Goal: Information Seeking & Learning: Find contact information

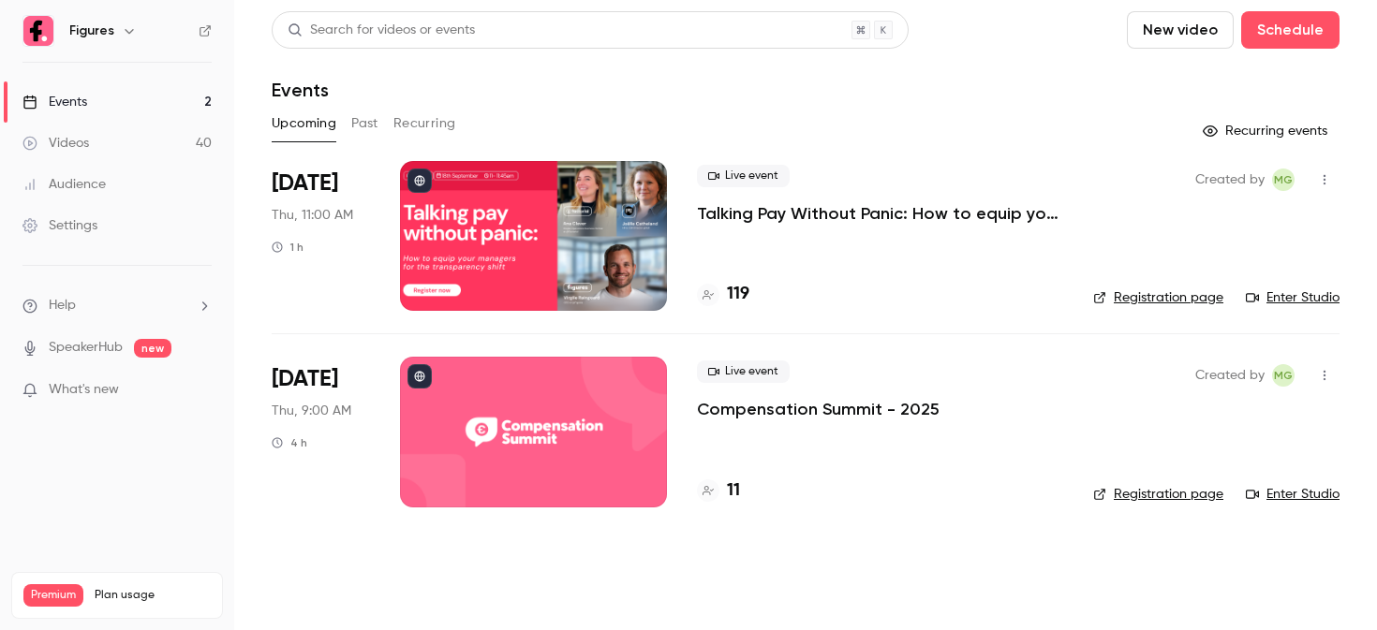
click at [528, 203] on div at bounding box center [533, 236] width 267 height 150
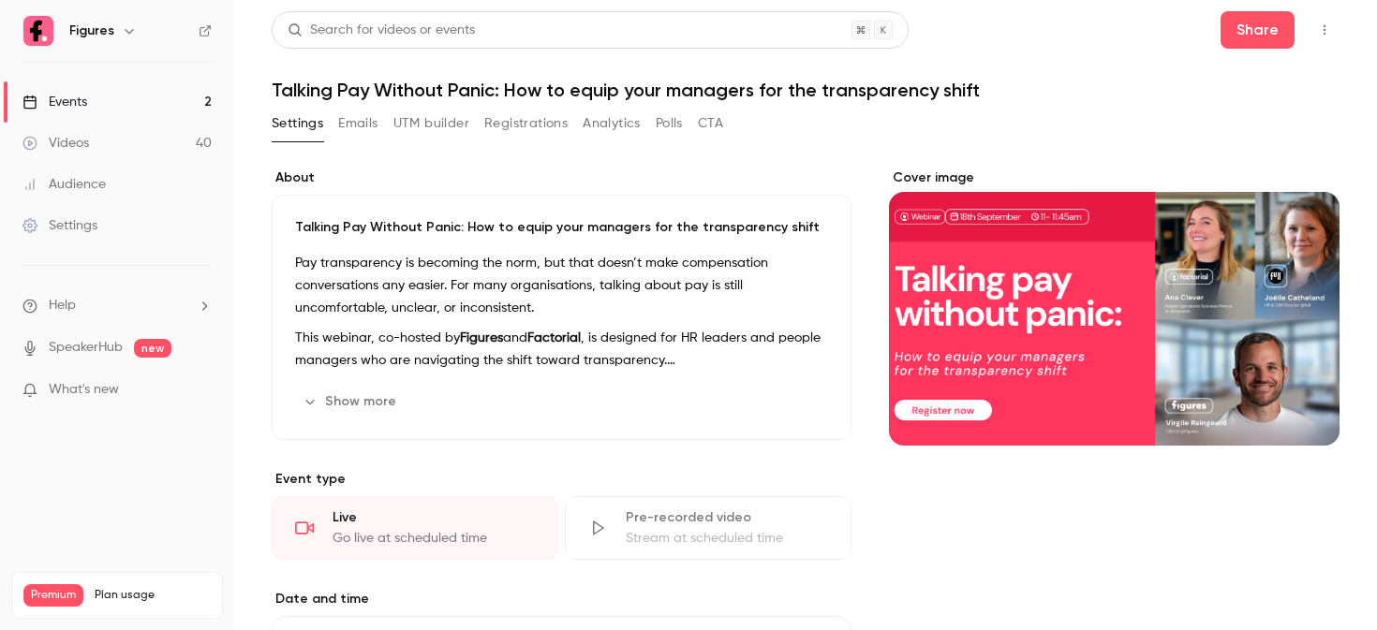
click at [519, 126] on button "Registrations" at bounding box center [525, 124] width 83 height 30
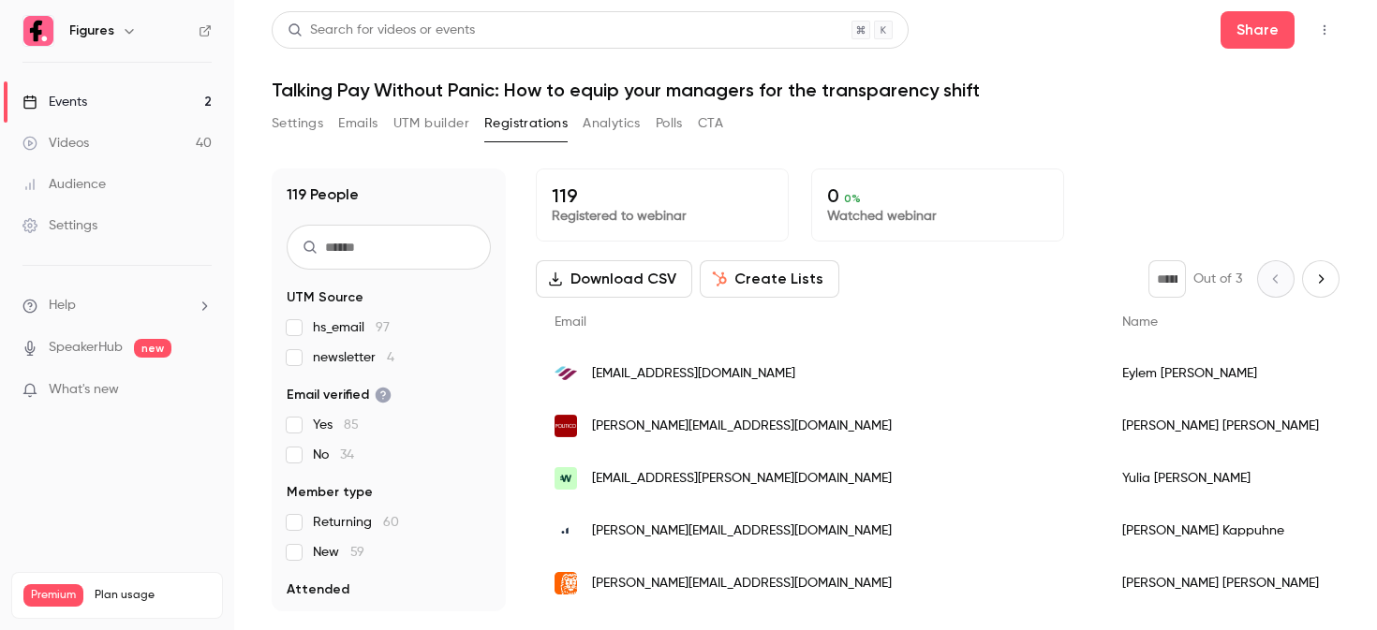
click at [403, 270] on div "119 People UTM Source hs_email 97 newsletter 4 Email verified Yes 85 No 34 Memb…" at bounding box center [389, 390] width 234 height 443
click at [404, 254] on input "text" at bounding box center [389, 247] width 204 height 45
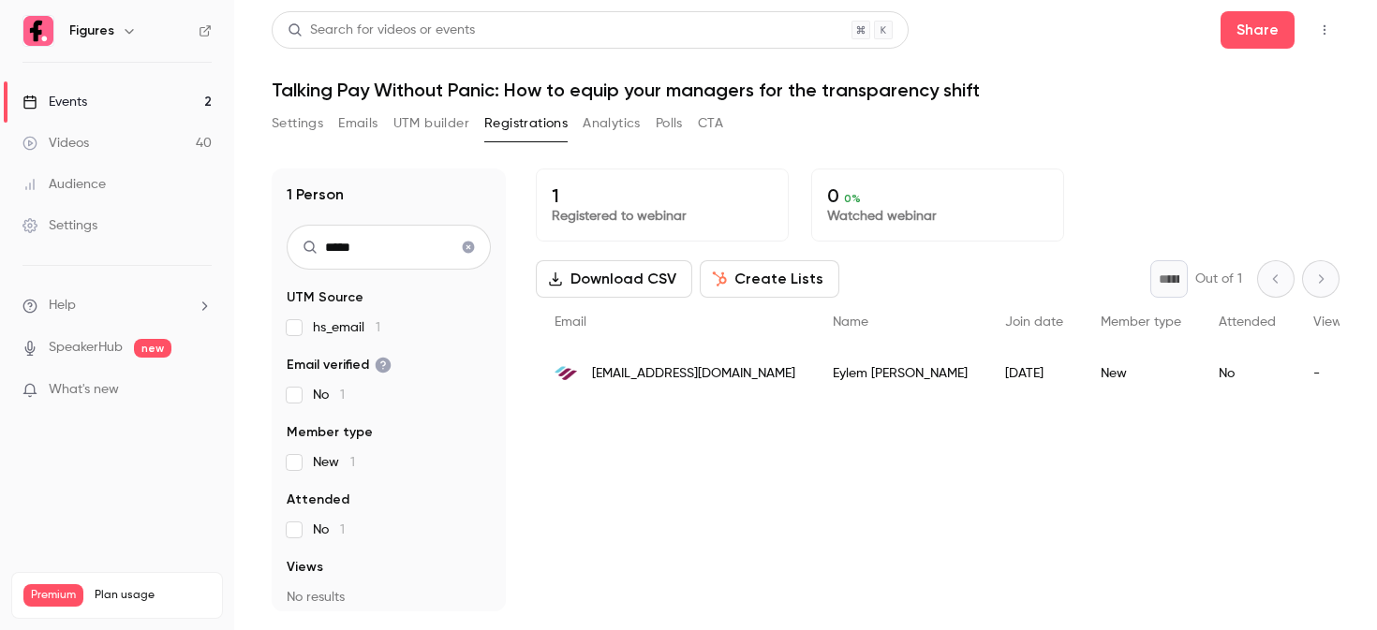
click at [644, 366] on span "[EMAIL_ADDRESS][DOMAIN_NAME]" at bounding box center [693, 374] width 203 height 20
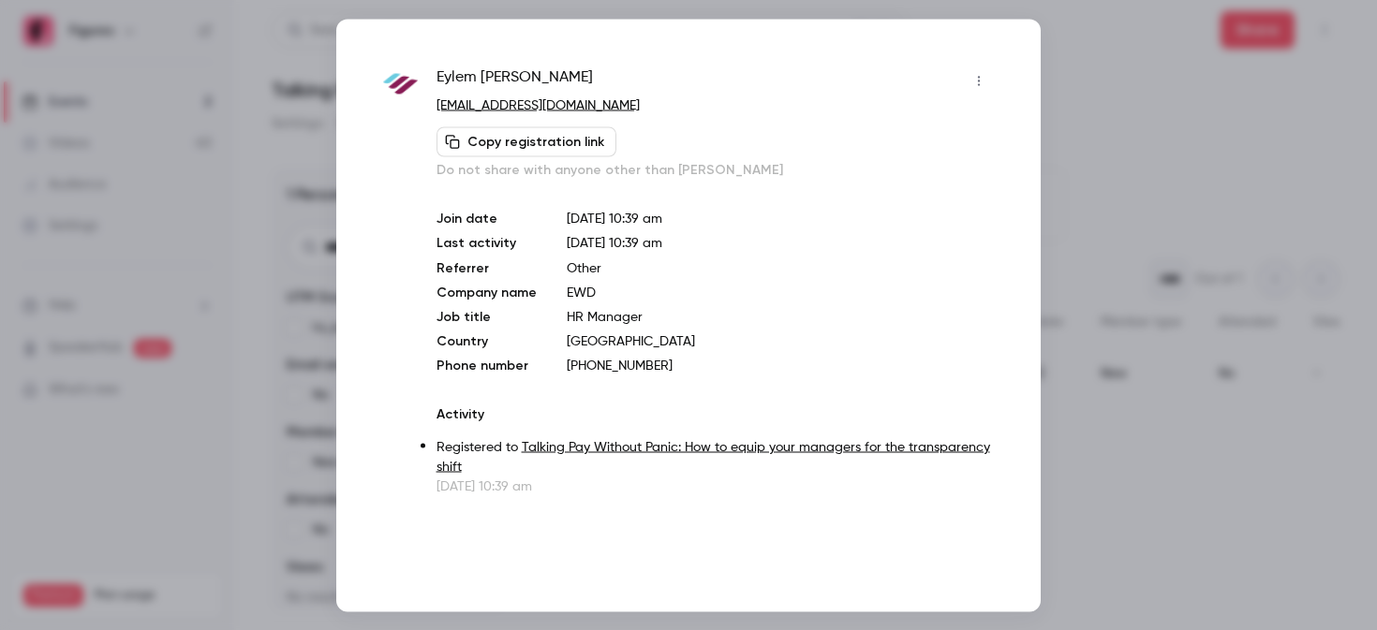
click at [1107, 105] on div at bounding box center [688, 315] width 1377 height 630
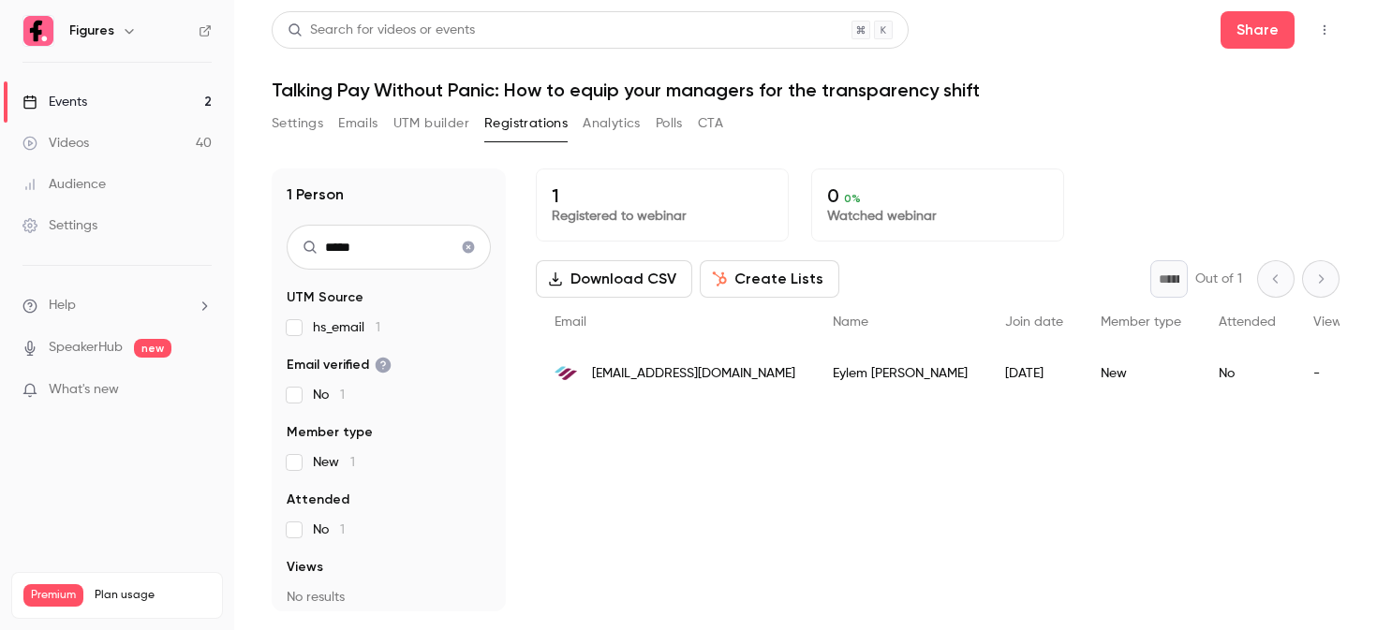
drag, startPoint x: 429, startPoint y: 258, endPoint x: 284, endPoint y: 243, distance: 146.0
click at [284, 243] on div "1 Person ***** UTM Source hs_email 1 Email verified No 1 Member type New 1 Atte…" at bounding box center [389, 390] width 234 height 443
type input "*******"
click at [652, 428] on span "[EMAIL_ADDRESS][DOMAIN_NAME]" at bounding box center [693, 427] width 203 height 20
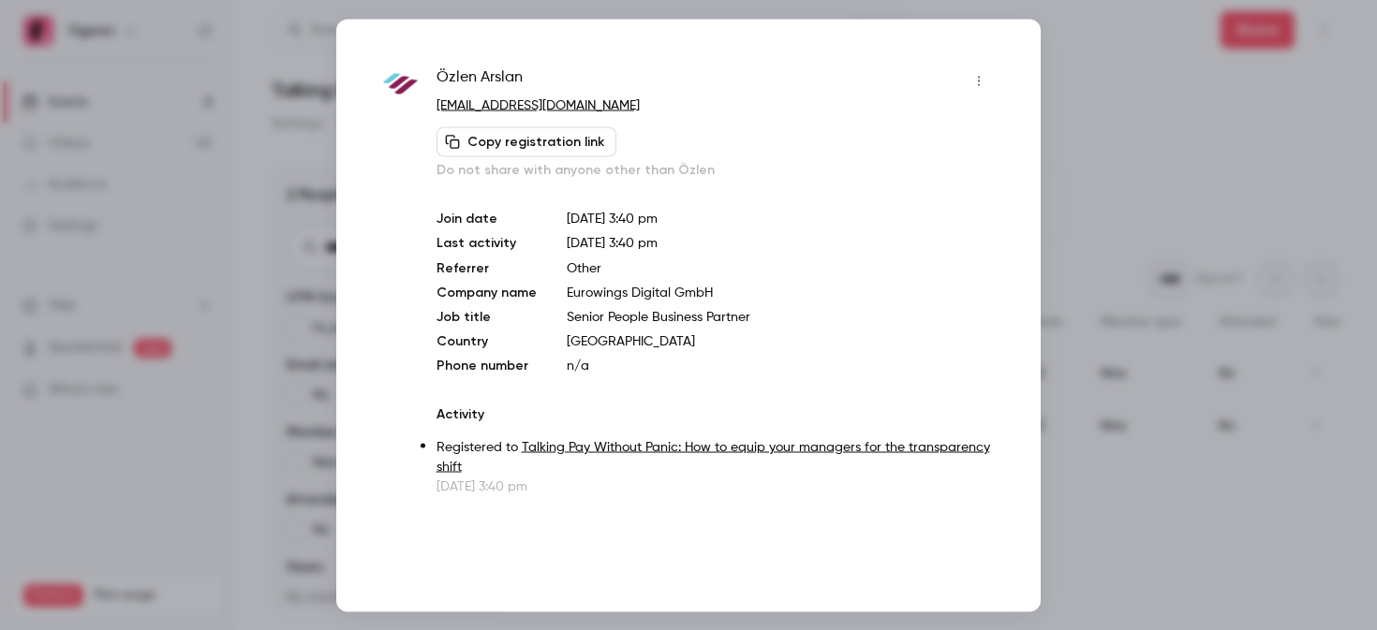
click at [1114, 199] on div at bounding box center [688, 315] width 1377 height 630
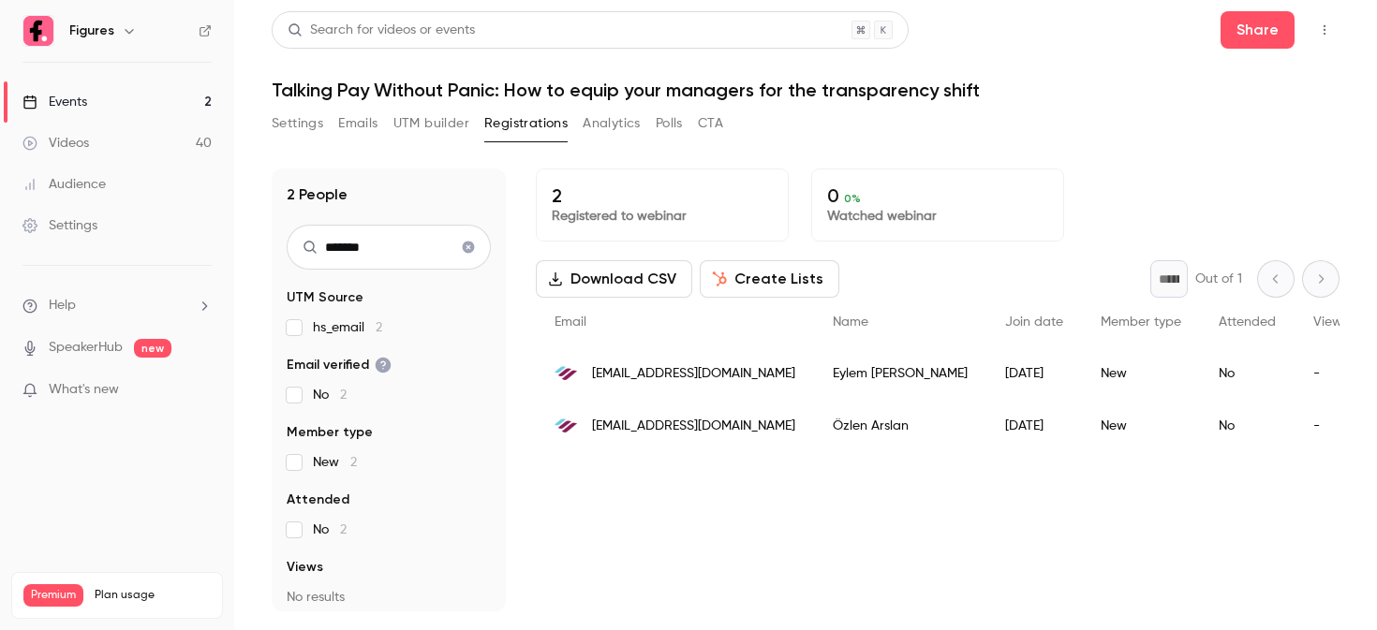
click at [663, 381] on span "[EMAIL_ADDRESS][DOMAIN_NAME]" at bounding box center [693, 374] width 203 height 20
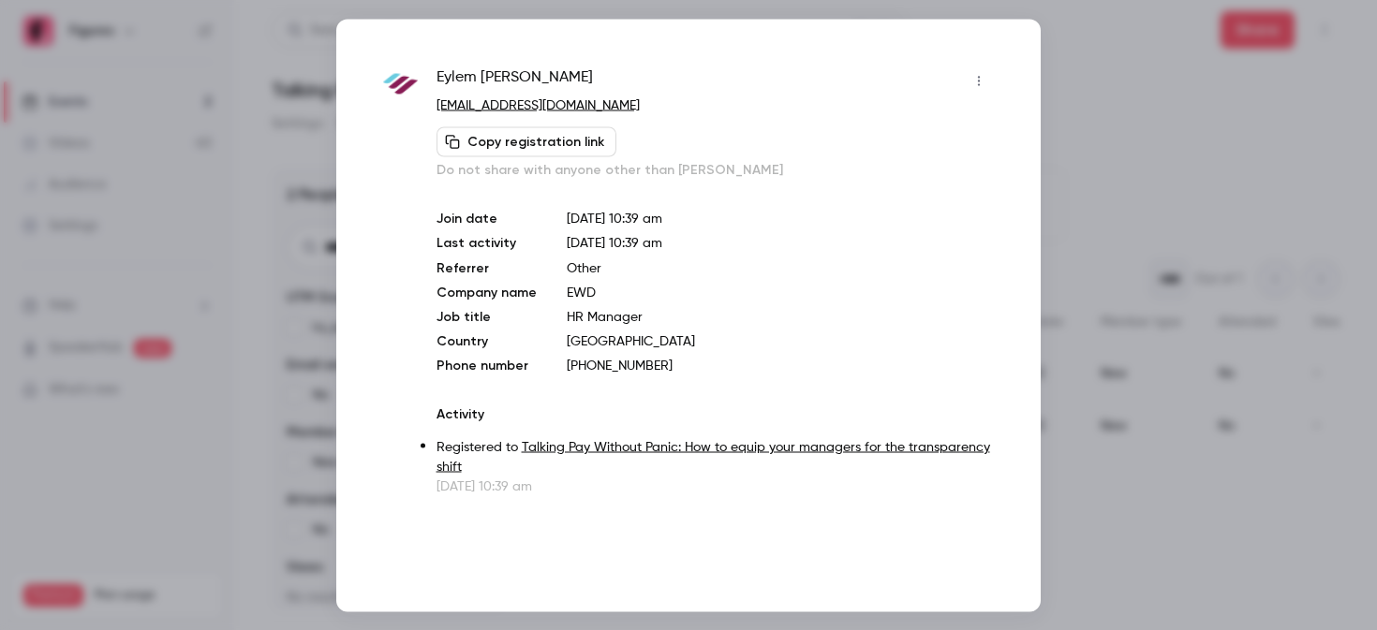
click at [1152, 373] on div at bounding box center [688, 315] width 1377 height 630
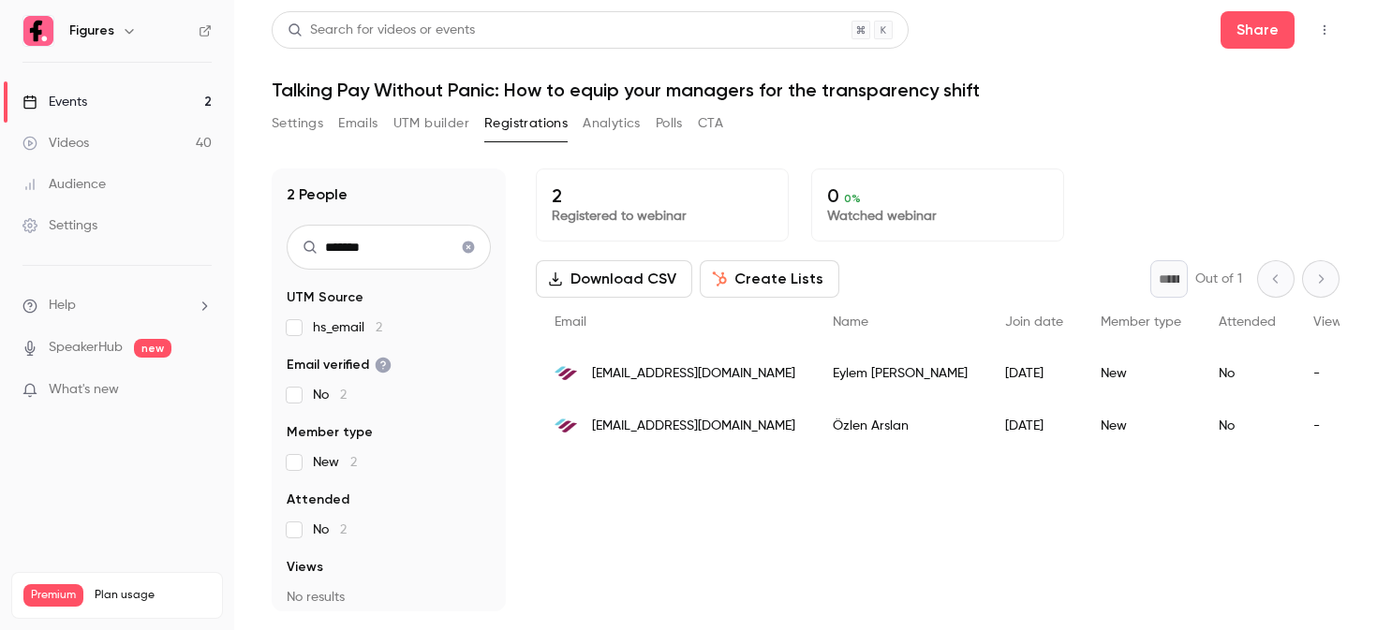
click at [668, 420] on span "[EMAIL_ADDRESS][DOMAIN_NAME]" at bounding box center [693, 427] width 203 height 20
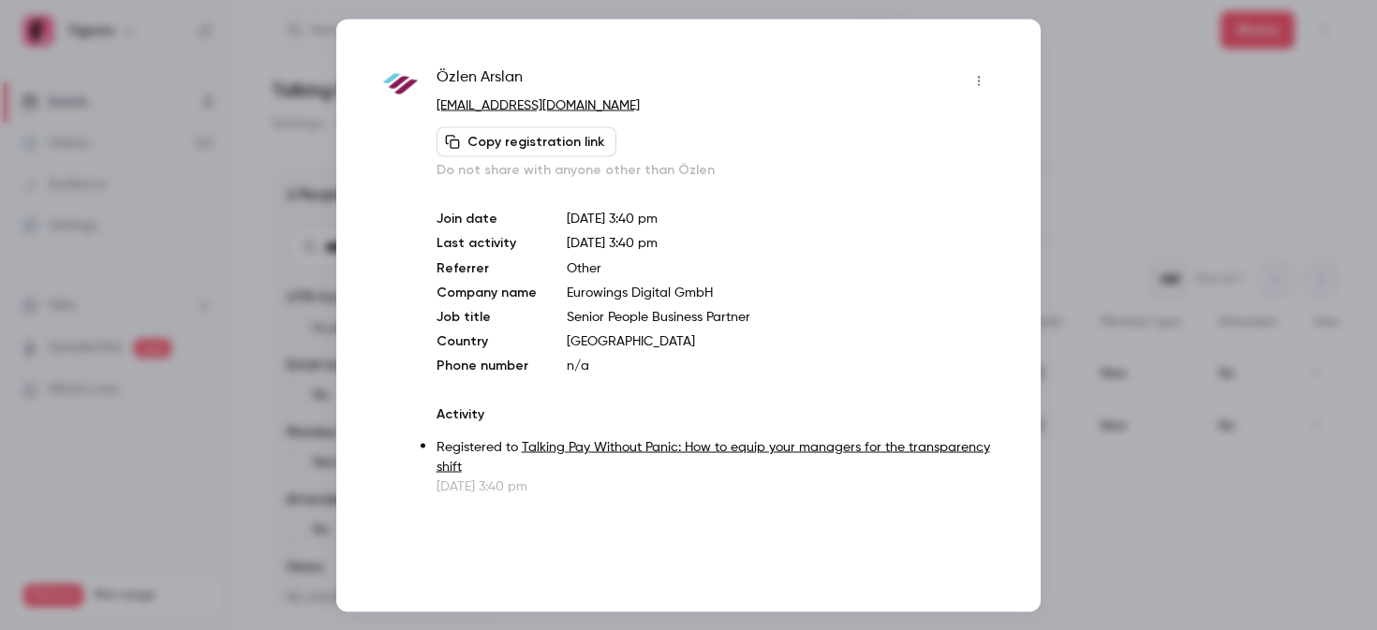
click at [1075, 274] on div at bounding box center [688, 315] width 1377 height 630
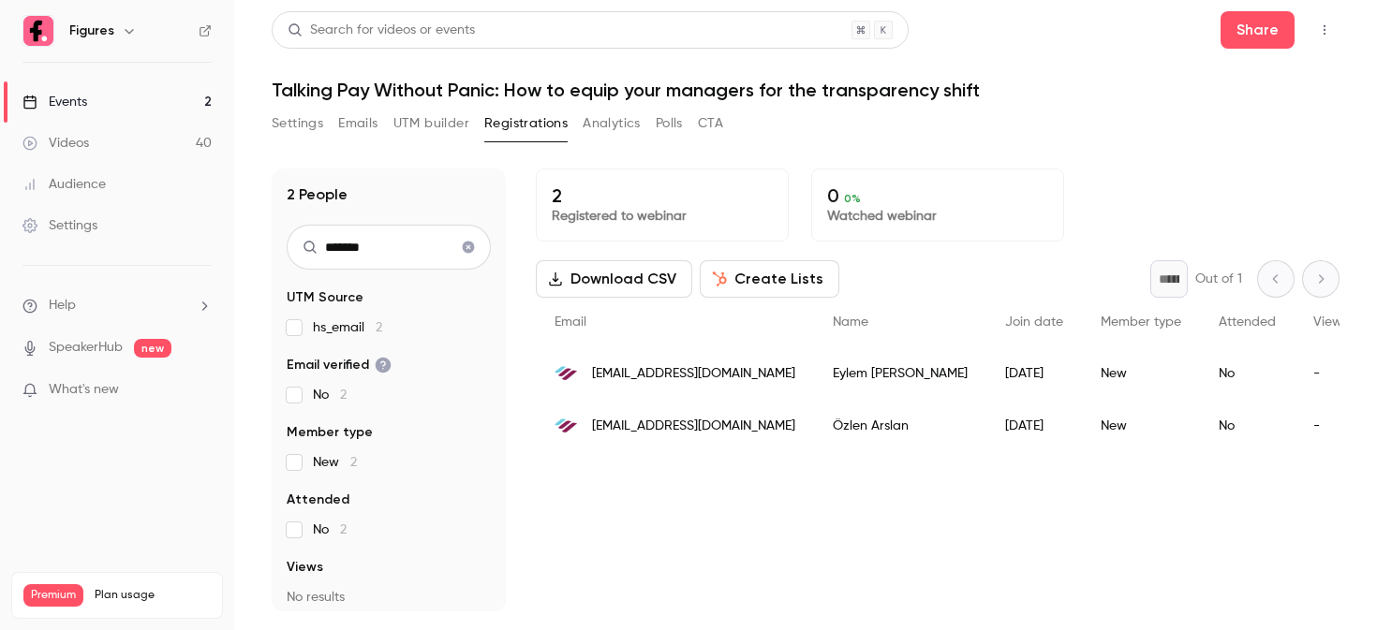
click at [731, 378] on span "[EMAIL_ADDRESS][DOMAIN_NAME]" at bounding box center [693, 374] width 203 height 20
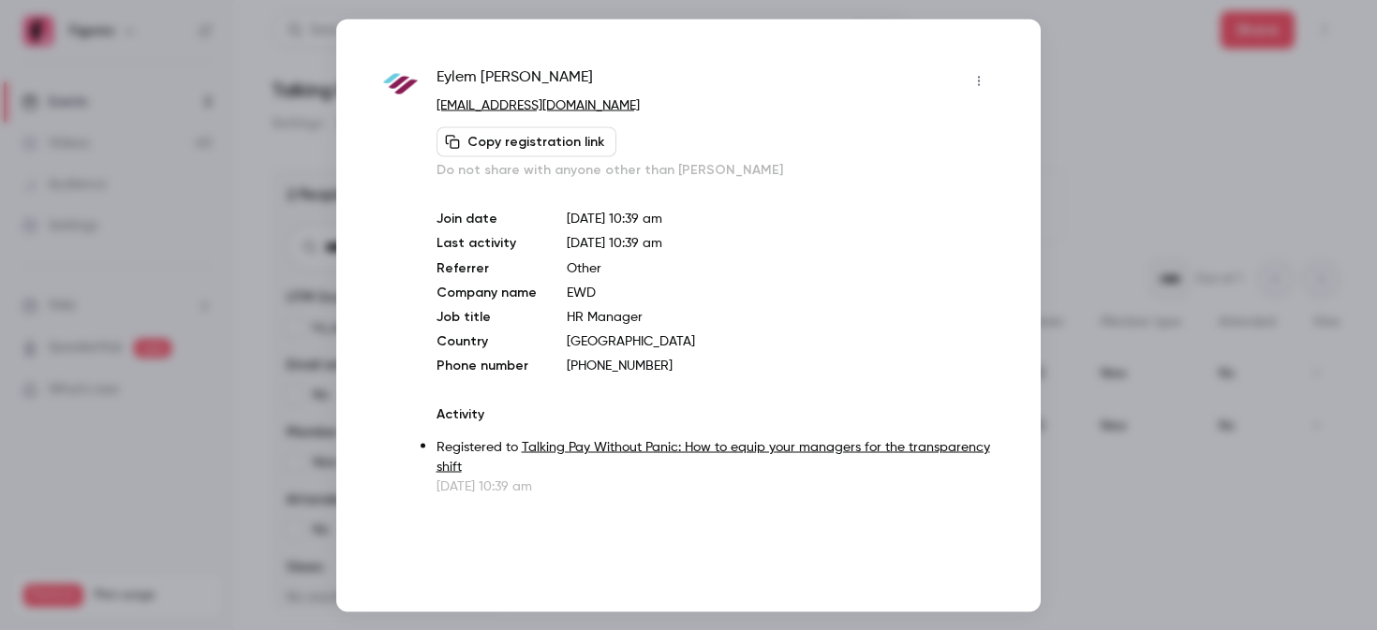
click at [615, 364] on p "[PHONE_NUMBER]" at bounding box center [780, 365] width 427 height 19
copy p "4915753009388"
click at [1199, 206] on div at bounding box center [688, 315] width 1377 height 630
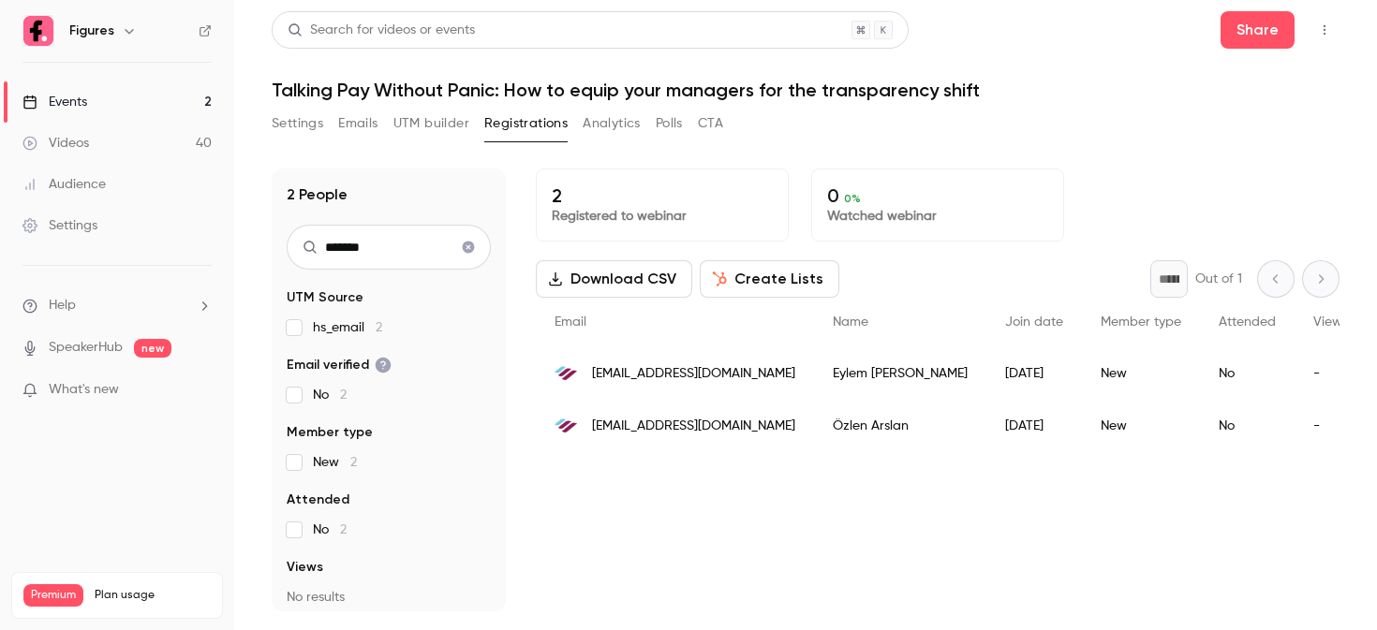
click at [477, 252] on button "Clear search" at bounding box center [468, 247] width 30 height 30
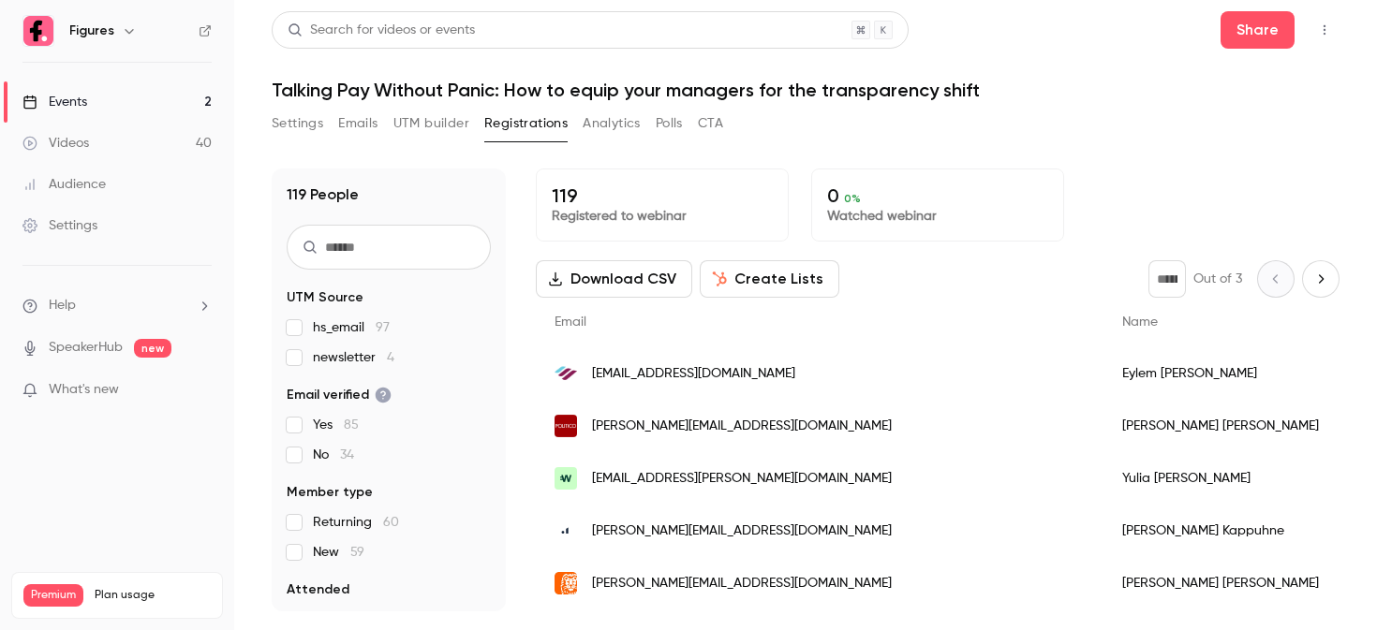
click at [398, 254] on input "text" at bounding box center [389, 247] width 204 height 45
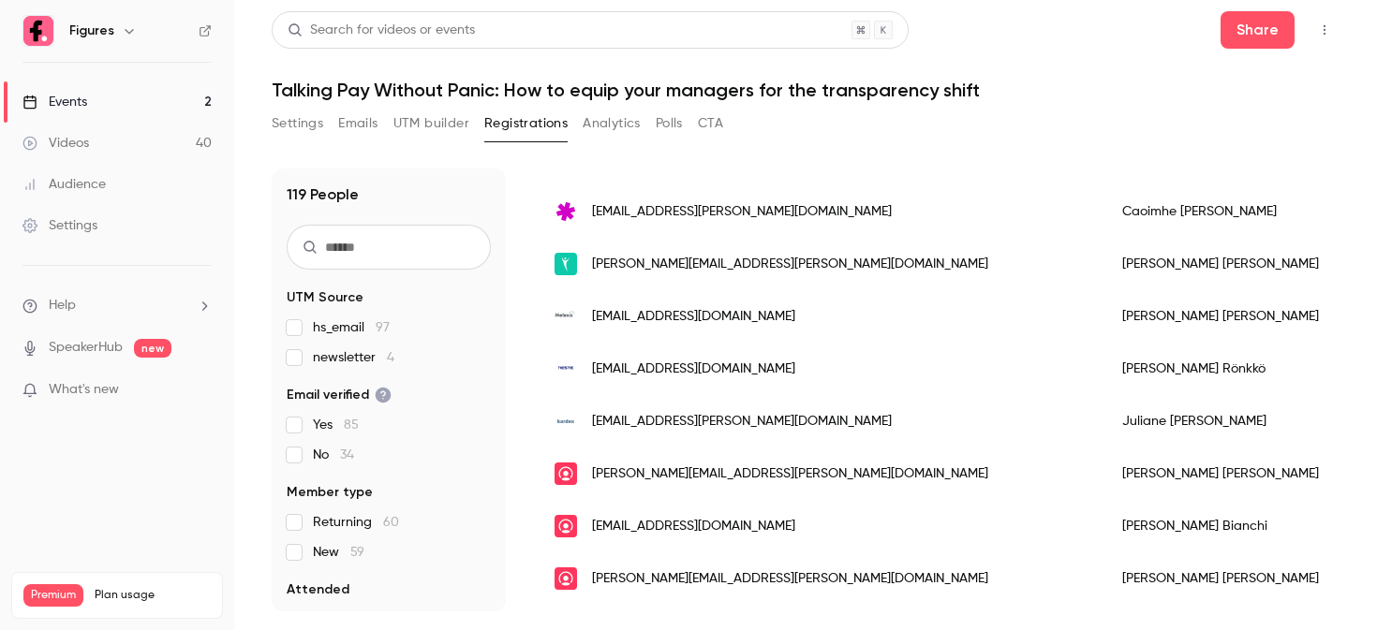
scroll to position [637, 0]
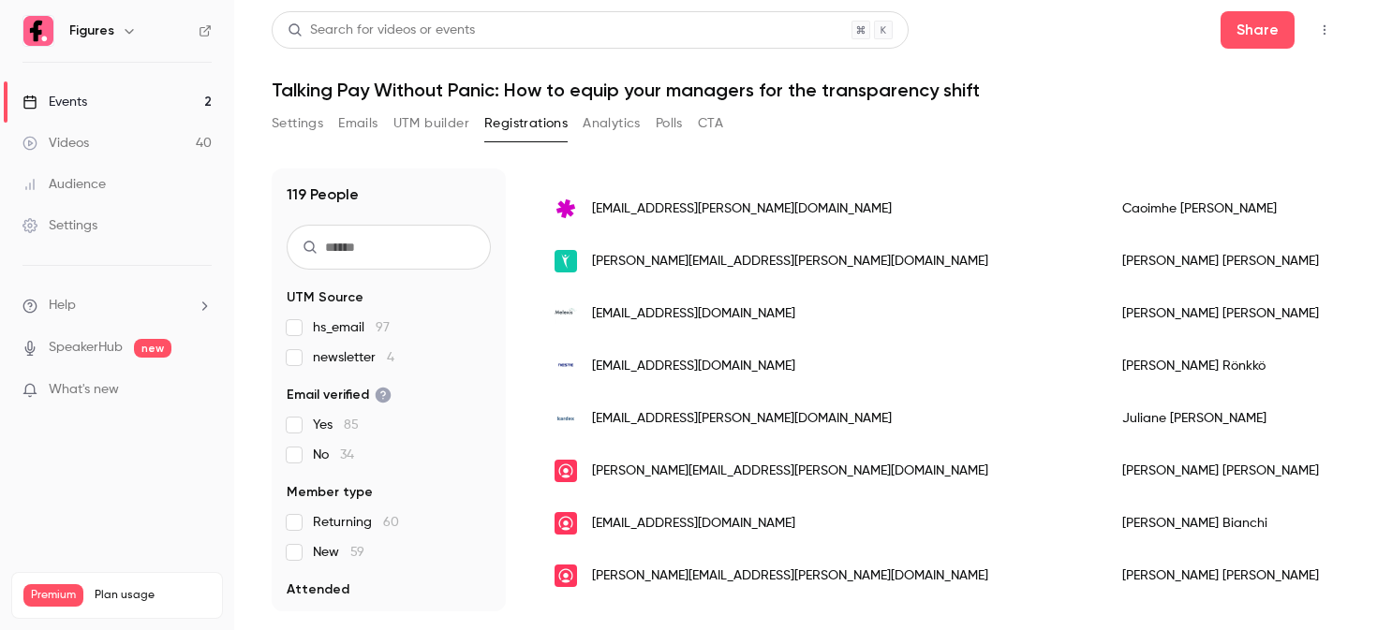
click at [684, 305] on span "[EMAIL_ADDRESS][DOMAIN_NAME]" at bounding box center [693, 314] width 203 height 20
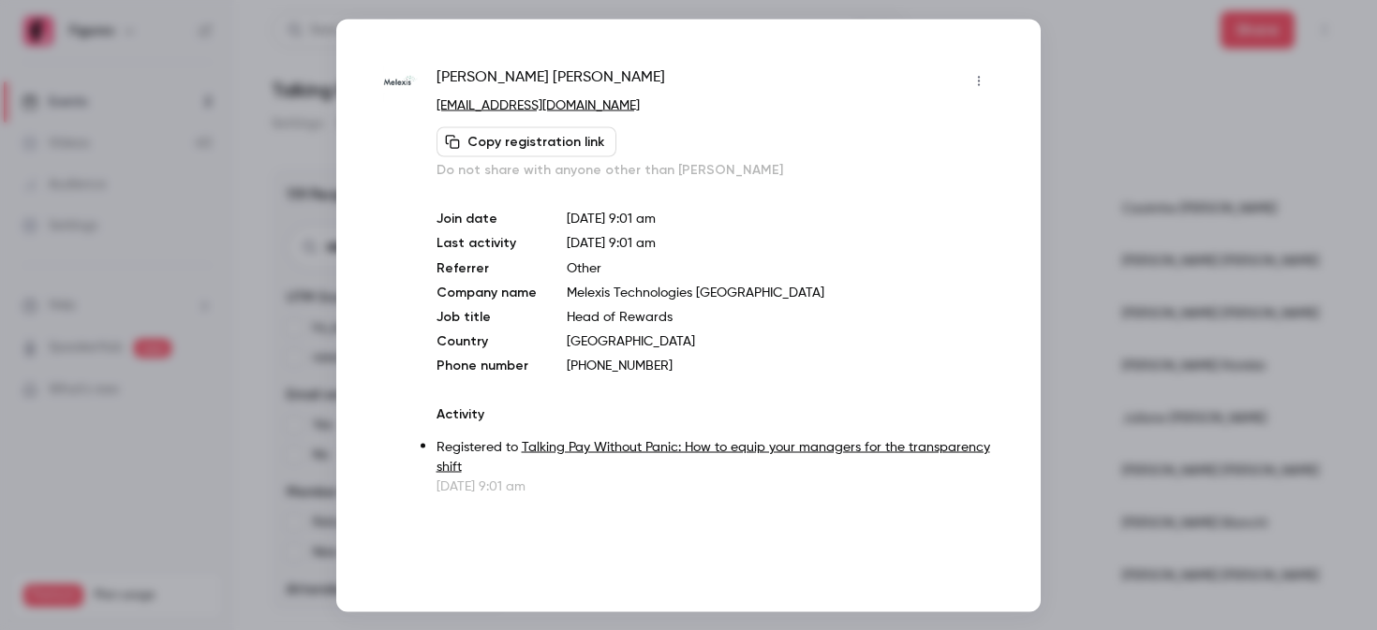
click at [1171, 126] on div at bounding box center [688, 315] width 1377 height 630
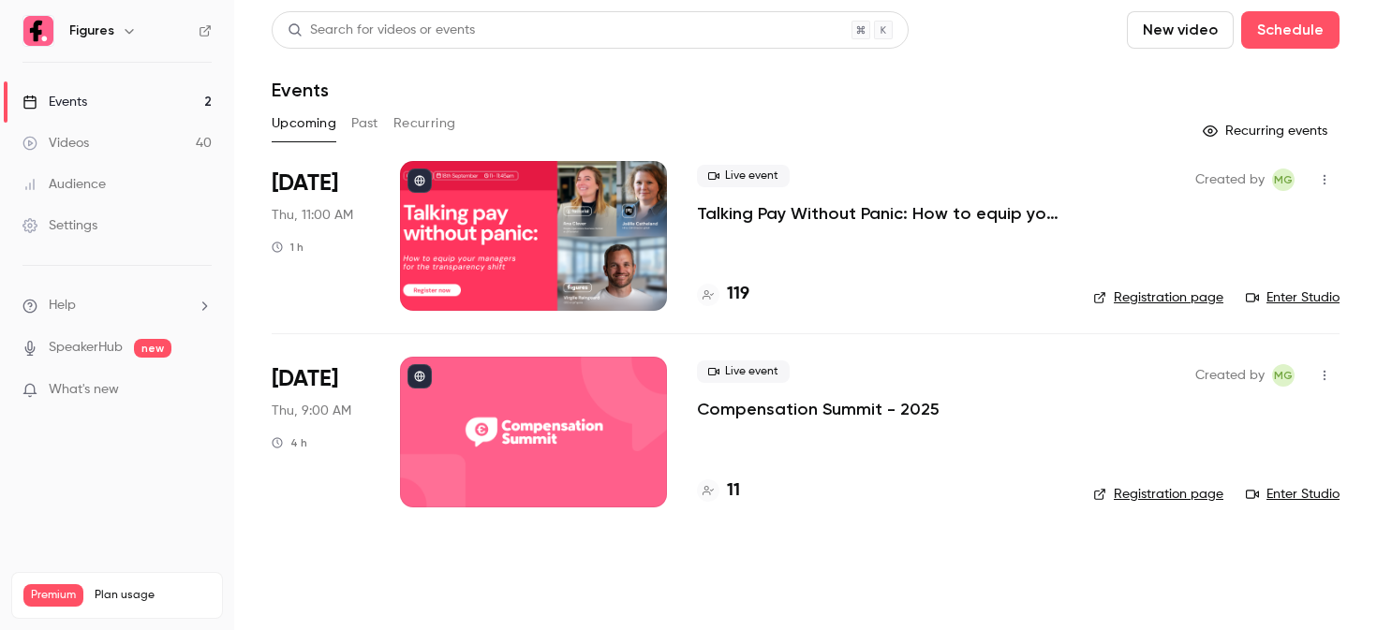
click at [145, 156] on link "Videos 40" at bounding box center [117, 143] width 234 height 41
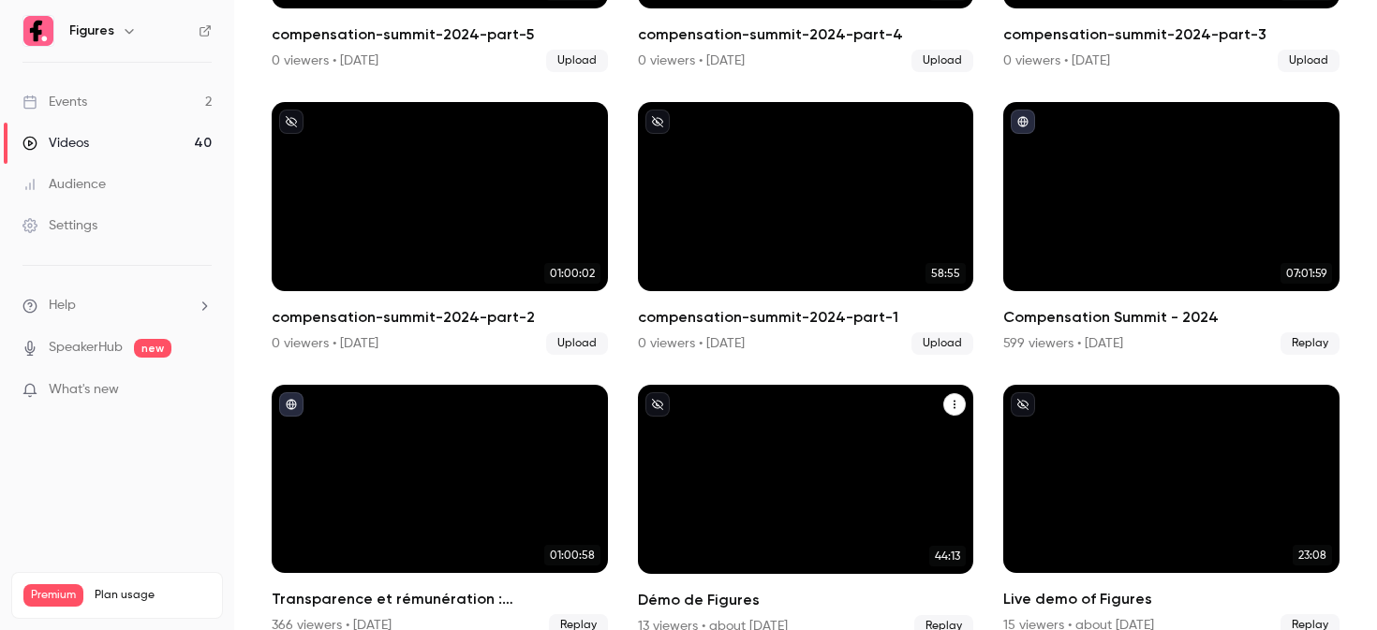
scroll to position [1149, 0]
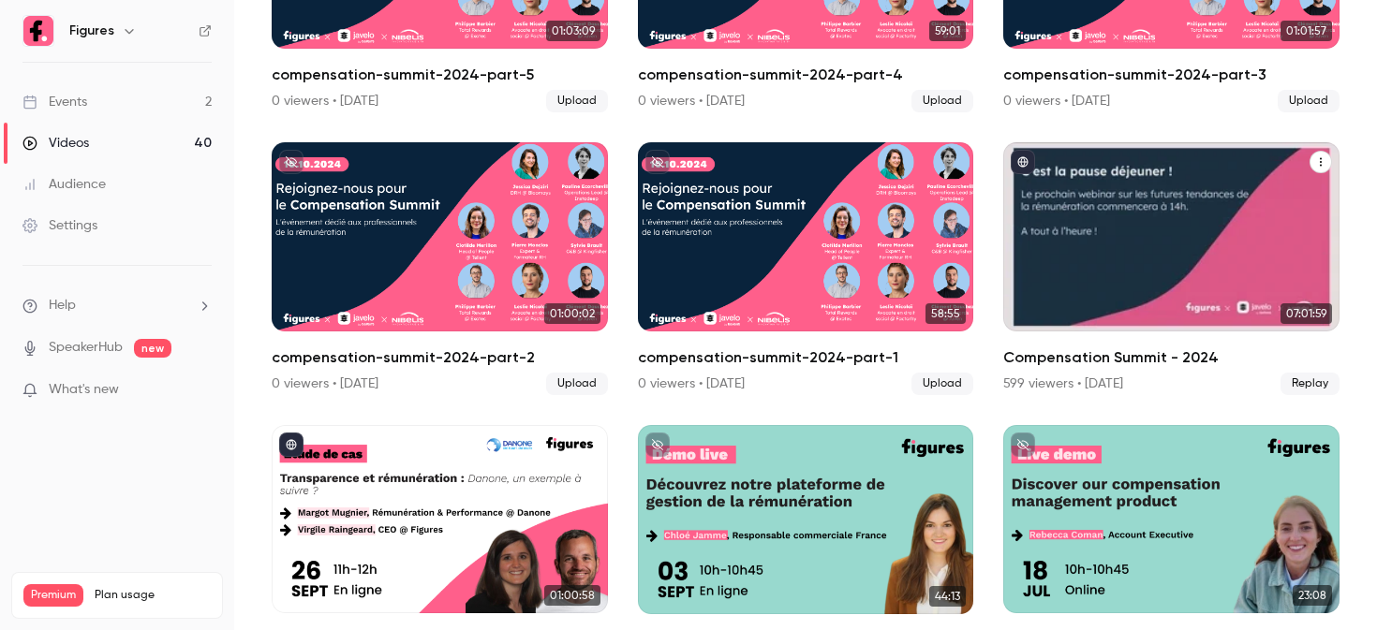
click at [1089, 244] on div "Compensation Summit - 2024" at bounding box center [1171, 236] width 336 height 189
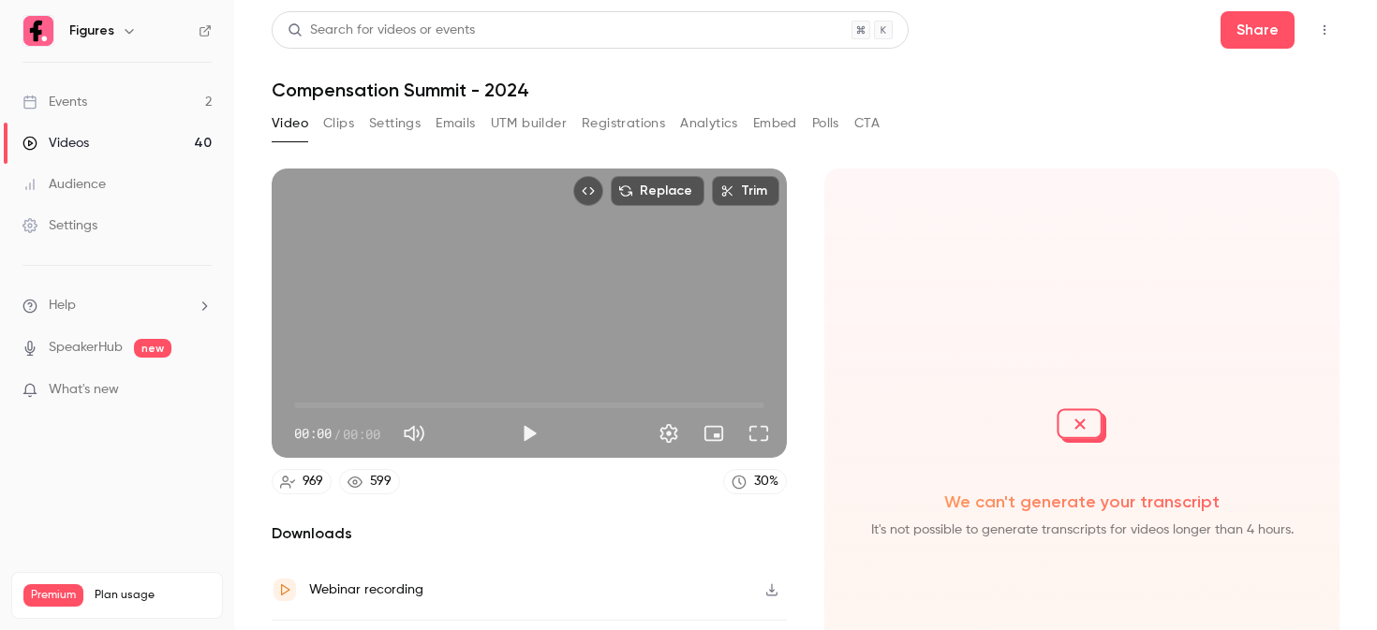
click at [598, 120] on button "Registrations" at bounding box center [623, 124] width 83 height 30
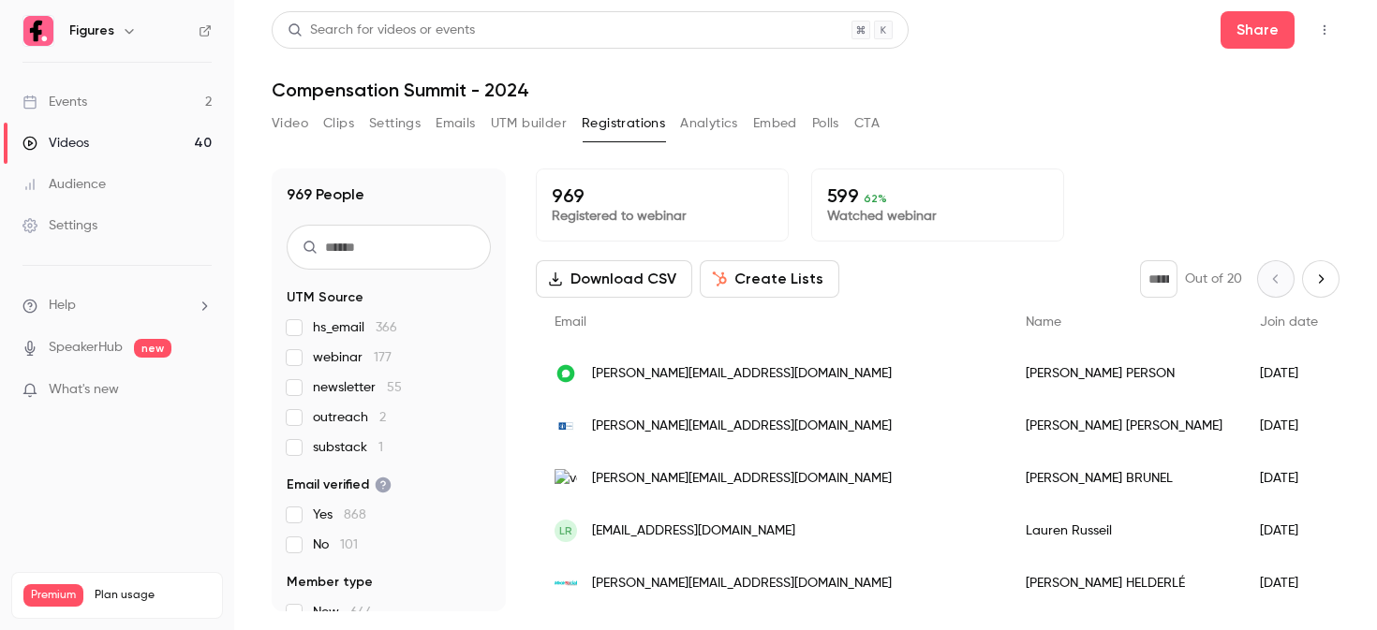
click at [385, 236] on input "text" at bounding box center [389, 247] width 204 height 45
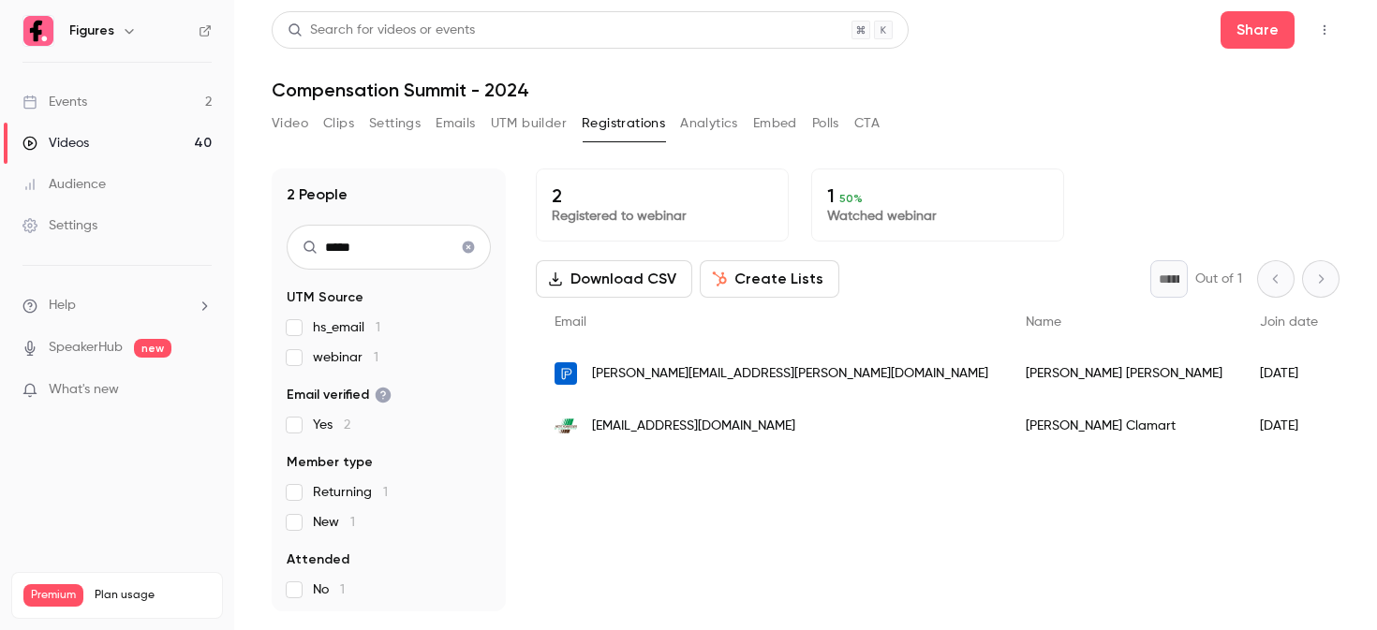
type input "*****"
click at [678, 413] on div "gclamart@petitforestier.com" at bounding box center [771, 426] width 471 height 52
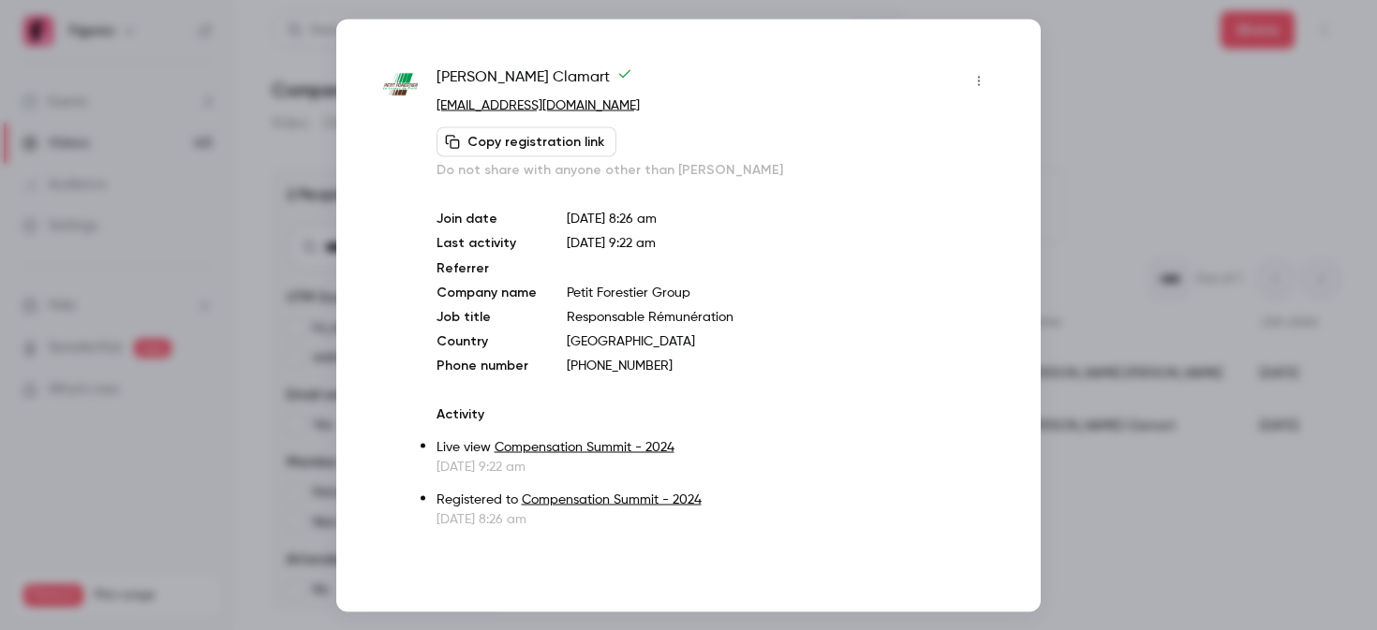
drag, startPoint x: 675, startPoint y: 359, endPoint x: 539, endPoint y: 357, distance: 136.8
click at [539, 357] on div "Join date Sep 16, 2024 8:26 am Last activity Oct 10, 2024 9:22 am Referrer Comp…" at bounding box center [715, 292] width 557 height 166
copy div "+33 7 85 66 57 96"
